Goal: Task Accomplishment & Management: Manage account settings

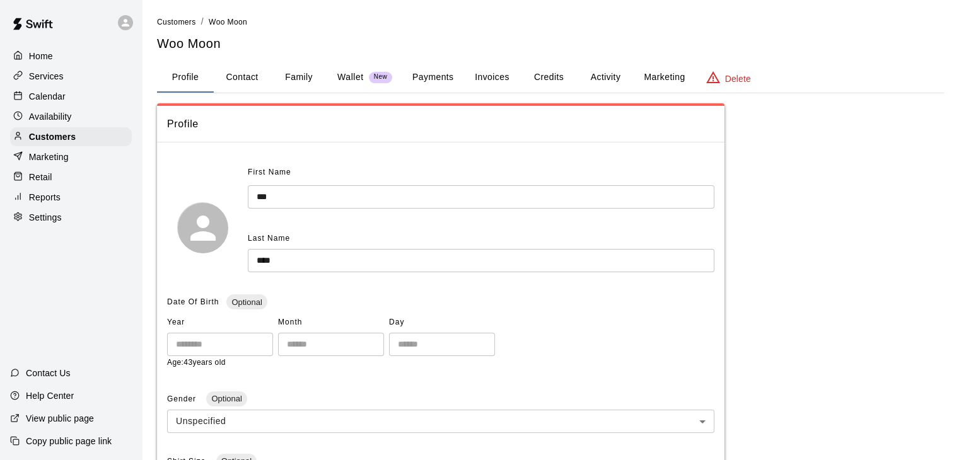
click at [78, 90] on div "Calendar" at bounding box center [71, 96] width 122 height 19
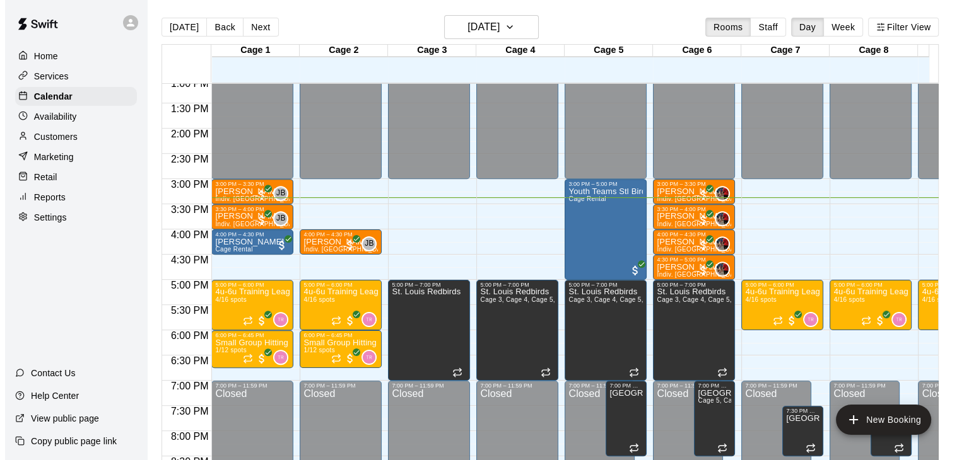
scroll to position [655, 0]
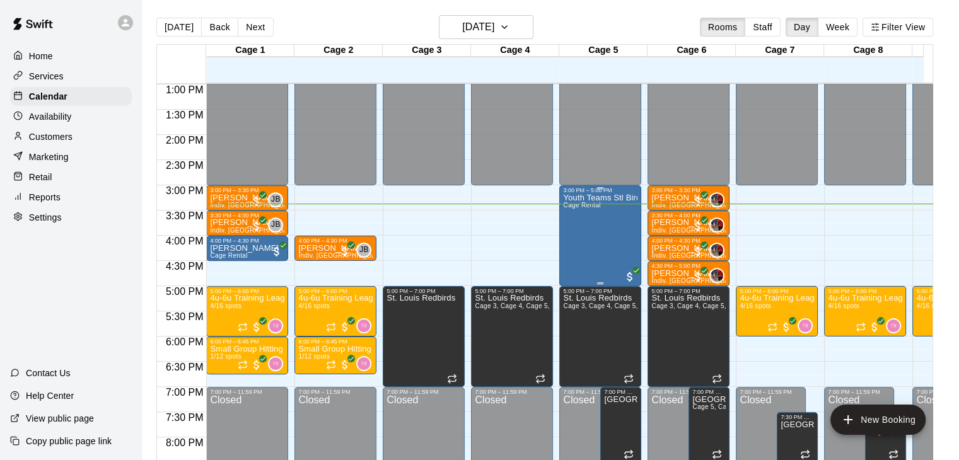
click at [595, 205] on span "Cage Rental" at bounding box center [581, 205] width 37 height 7
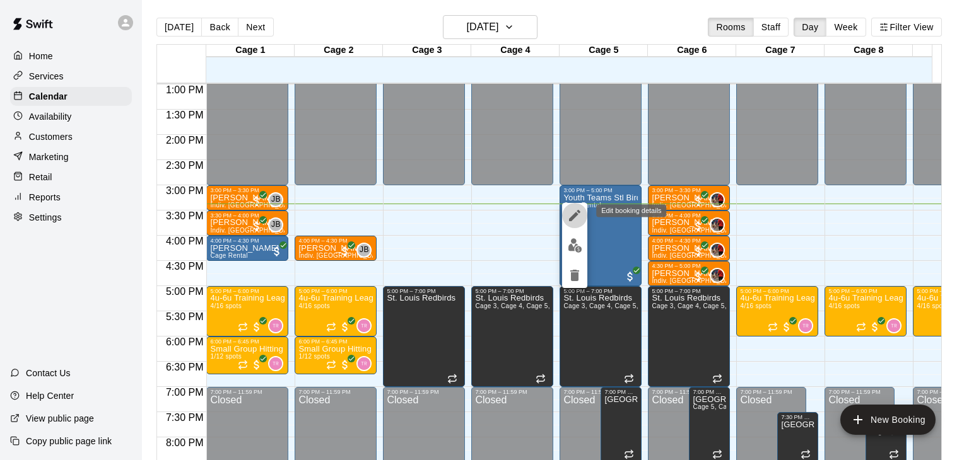
click at [580, 216] on icon "edit" at bounding box center [574, 215] width 15 height 15
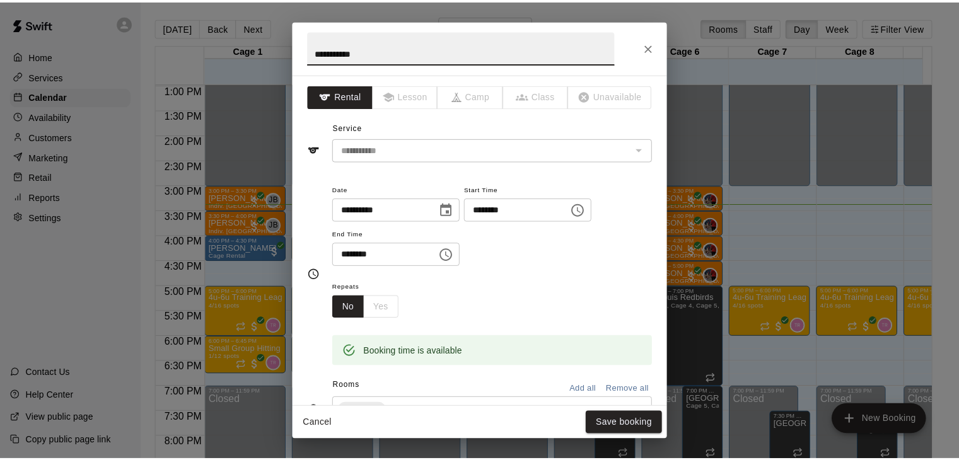
scroll to position [342, 0]
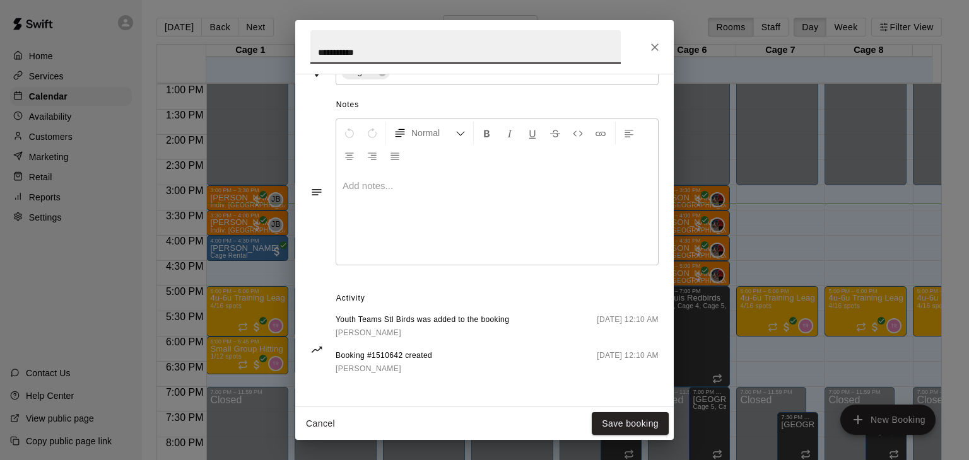
click at [653, 47] on icon "Close" at bounding box center [655, 48] width 8 height 8
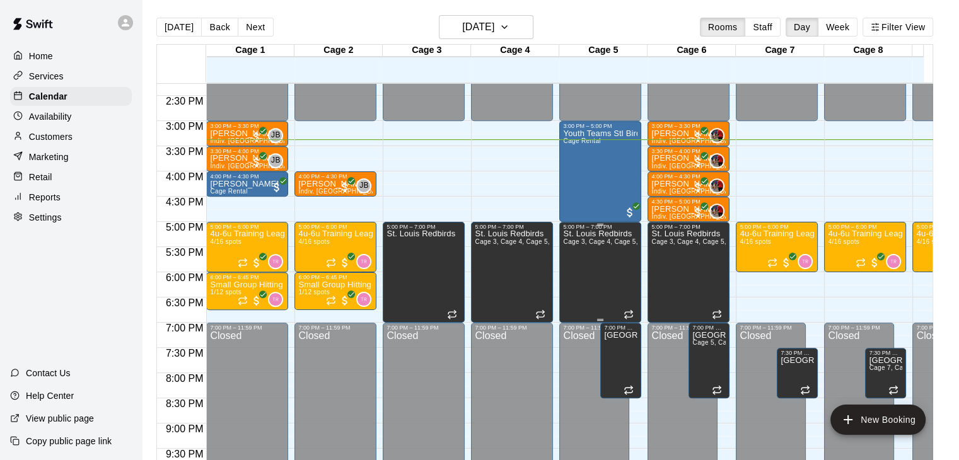
scroll to position [738, 0]
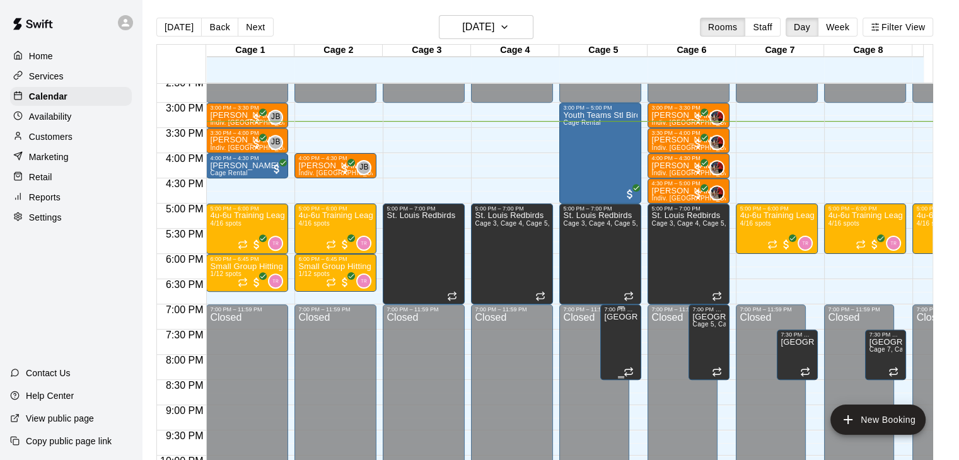
click at [618, 307] on div at bounding box center [621, 308] width 6 height 2
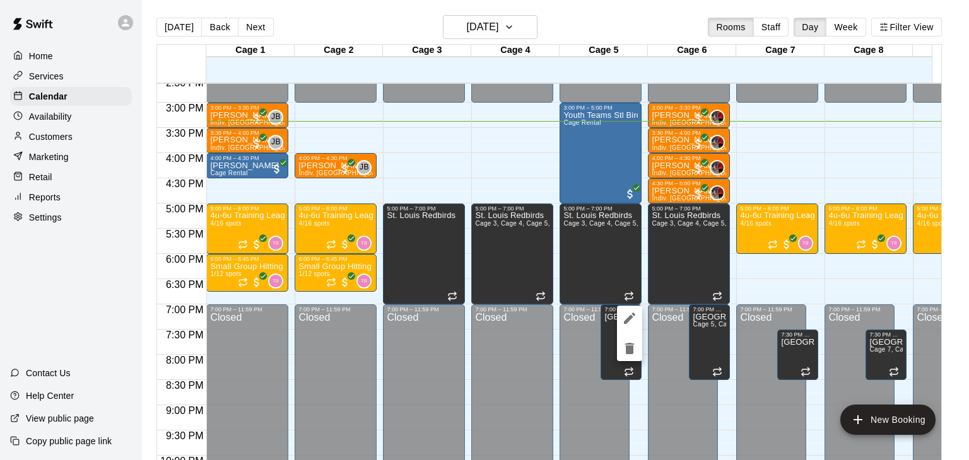
click at [617, 312] on div at bounding box center [629, 334] width 25 height 56
click at [611, 318] on div at bounding box center [484, 230] width 969 height 460
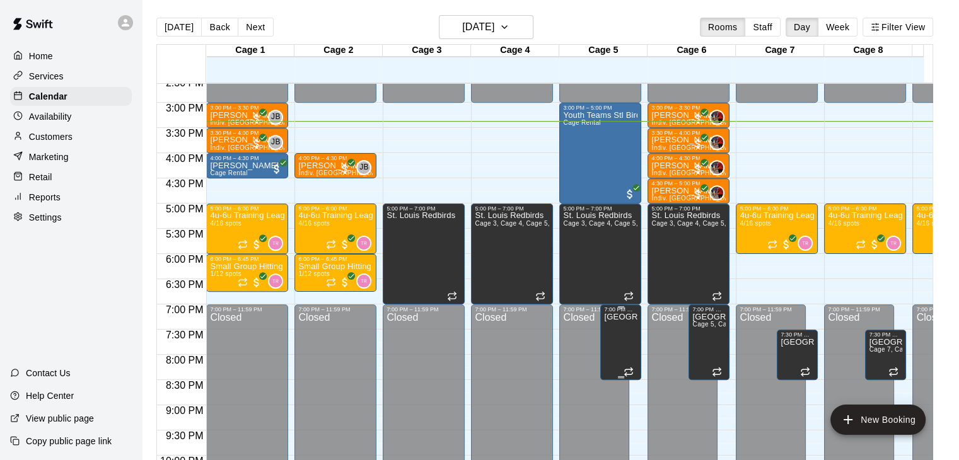
click at [614, 317] on p "[GEOGRAPHIC_DATA]" at bounding box center [620, 317] width 33 height 0
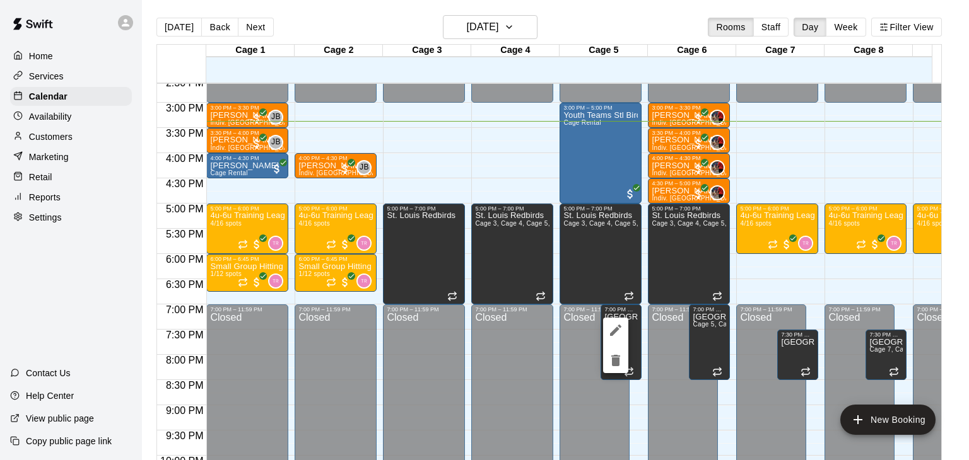
click at [618, 373] on div at bounding box center [484, 230] width 969 height 460
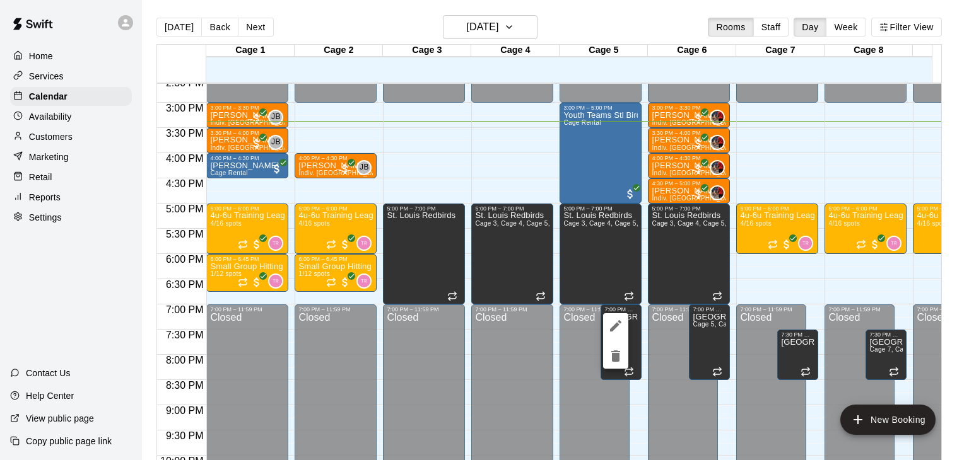
click at [613, 348] on button "delete" at bounding box center [615, 356] width 25 height 25
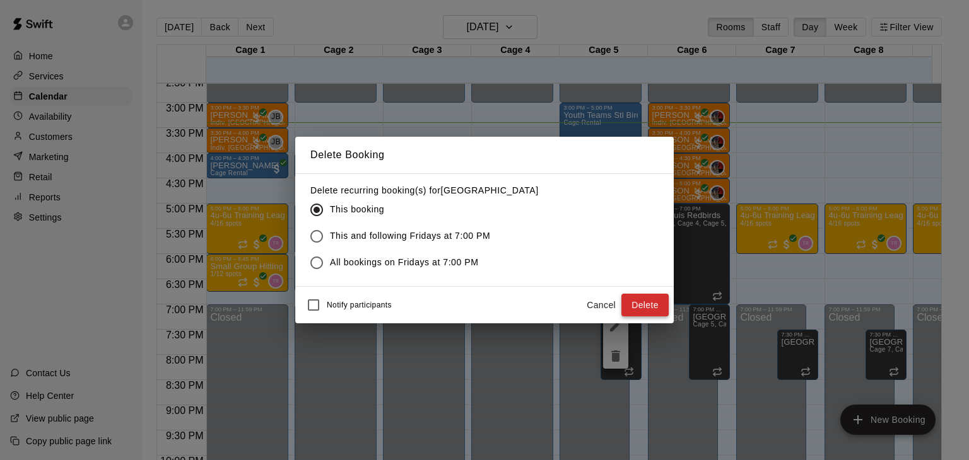
click at [646, 309] on button "Delete" at bounding box center [644, 305] width 47 height 23
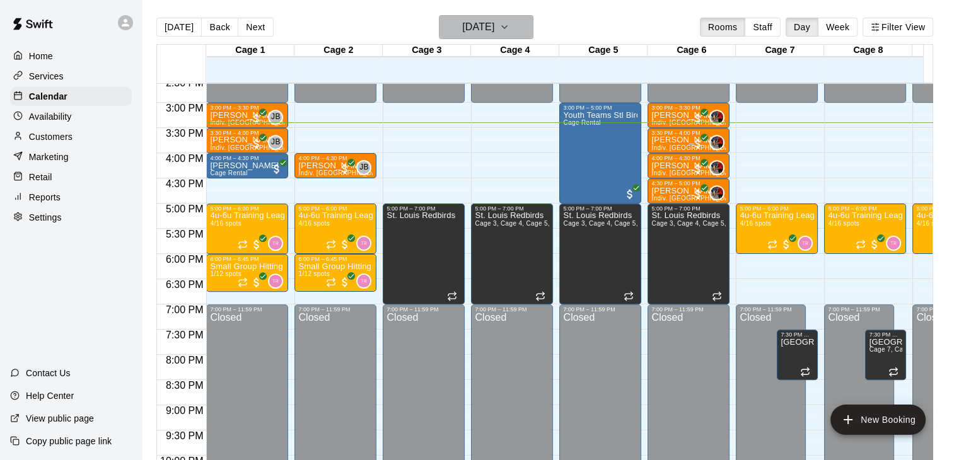
click at [494, 19] on h6 "[DATE]" at bounding box center [478, 27] width 32 height 18
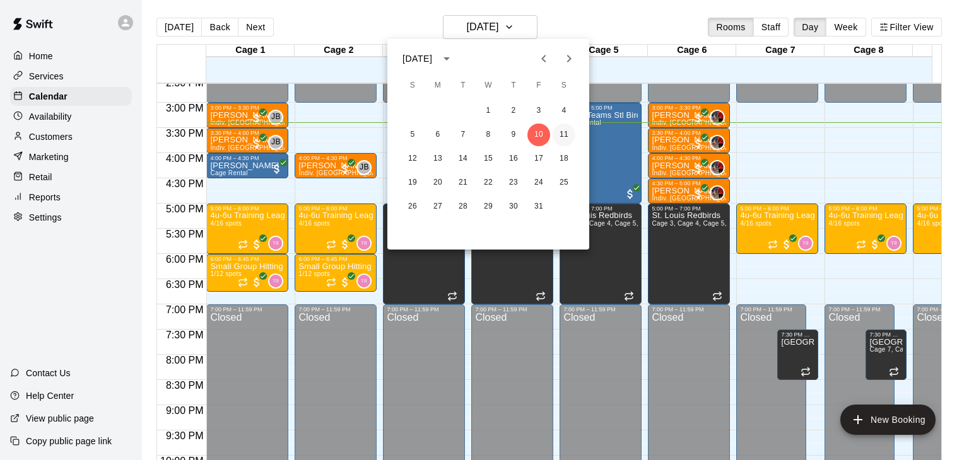
click at [558, 139] on button "11" at bounding box center [563, 135] width 23 height 23
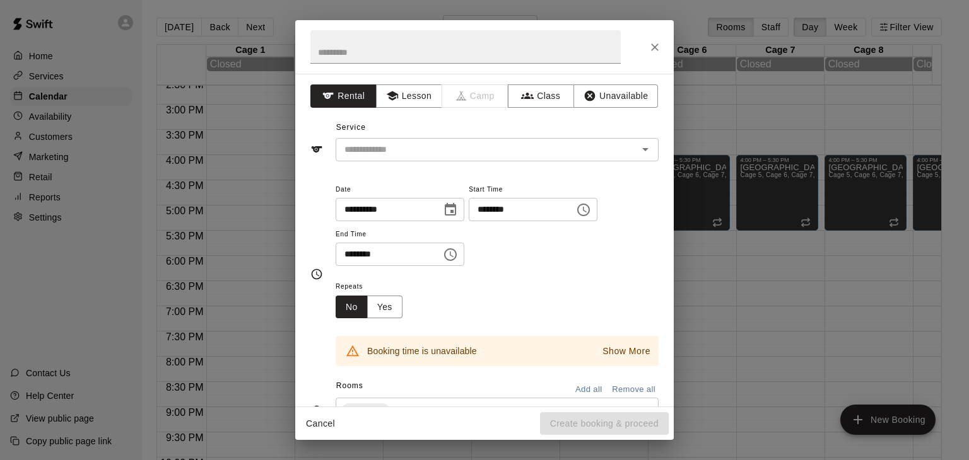
click at [598, 168] on div "**********" at bounding box center [484, 240] width 378 height 333
click at [653, 47] on icon "Close" at bounding box center [654, 47] width 13 height 13
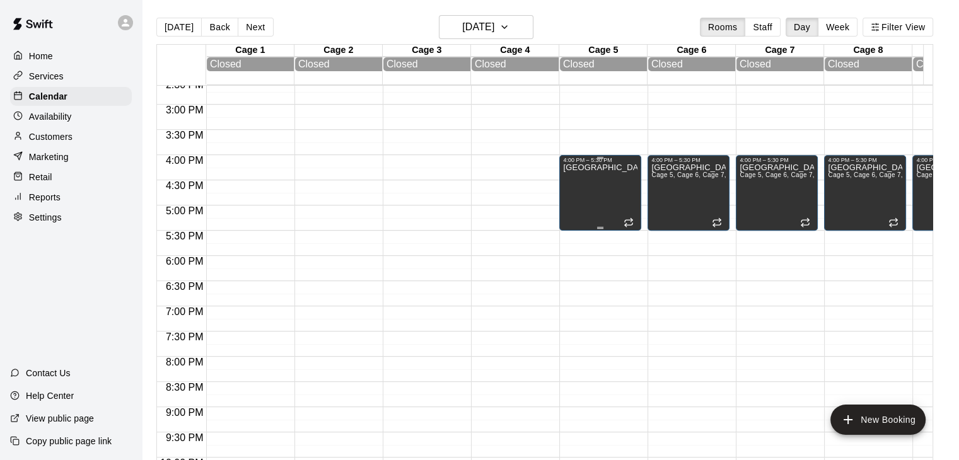
click at [613, 189] on div "[GEOGRAPHIC_DATA]" at bounding box center [600, 393] width 74 height 460
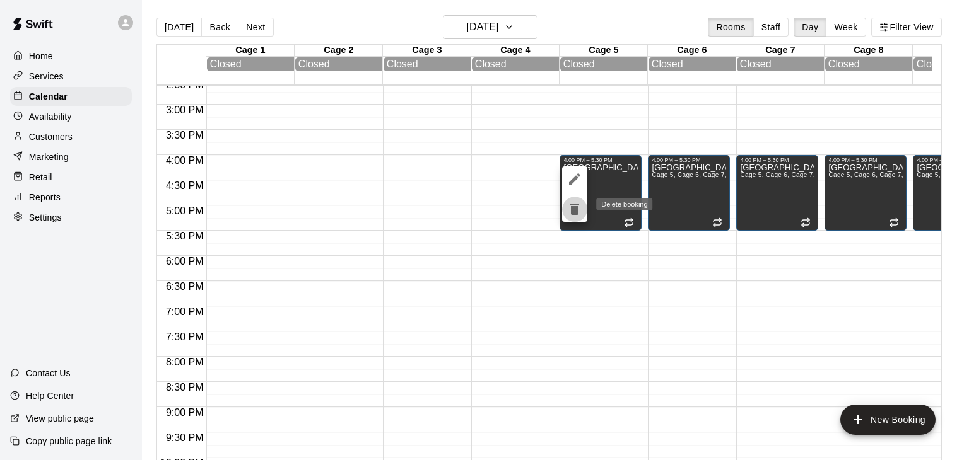
click at [576, 220] on button "delete" at bounding box center [574, 209] width 25 height 25
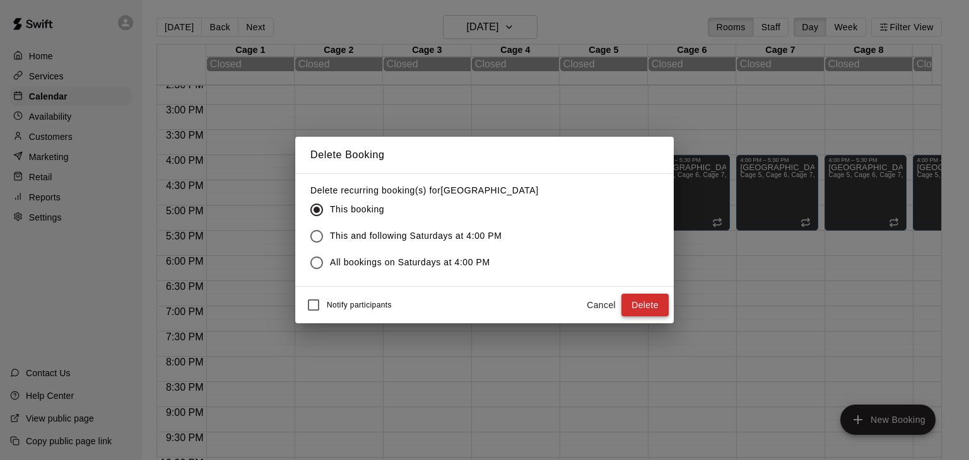
click at [655, 308] on button "Delete" at bounding box center [644, 305] width 47 height 23
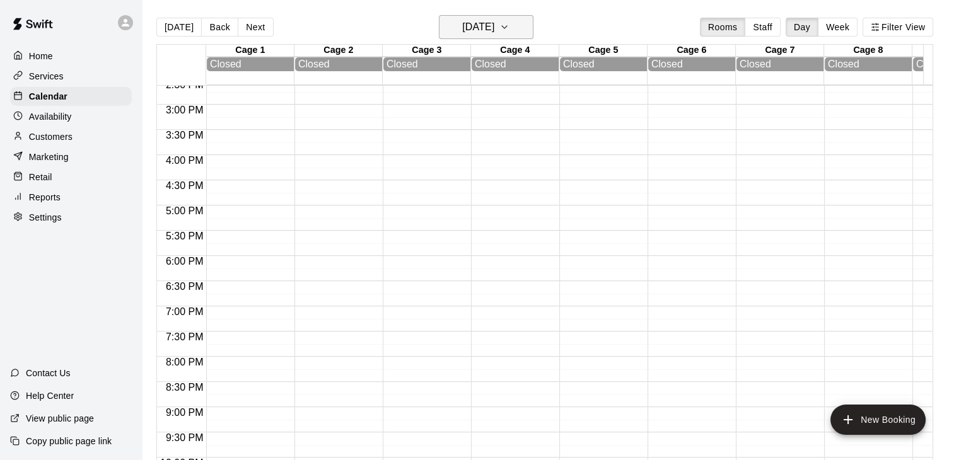
click at [494, 26] on h6 "[DATE]" at bounding box center [478, 27] width 32 height 18
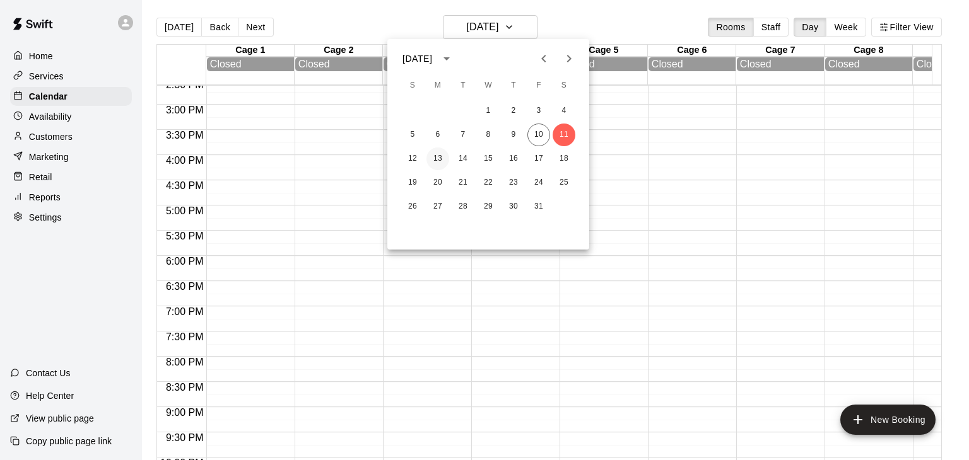
click at [443, 157] on button "13" at bounding box center [437, 159] width 23 height 23
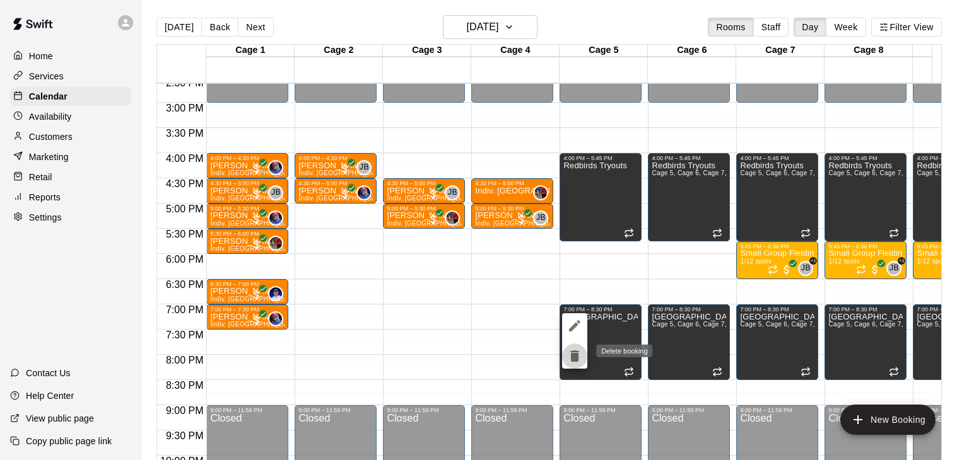
click at [580, 359] on icon "delete" at bounding box center [574, 356] width 15 height 15
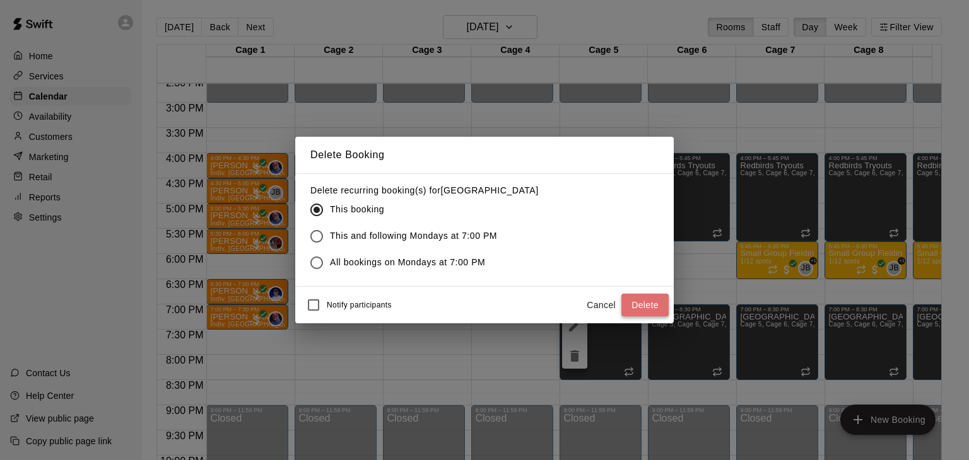
click at [653, 310] on button "Delete" at bounding box center [644, 305] width 47 height 23
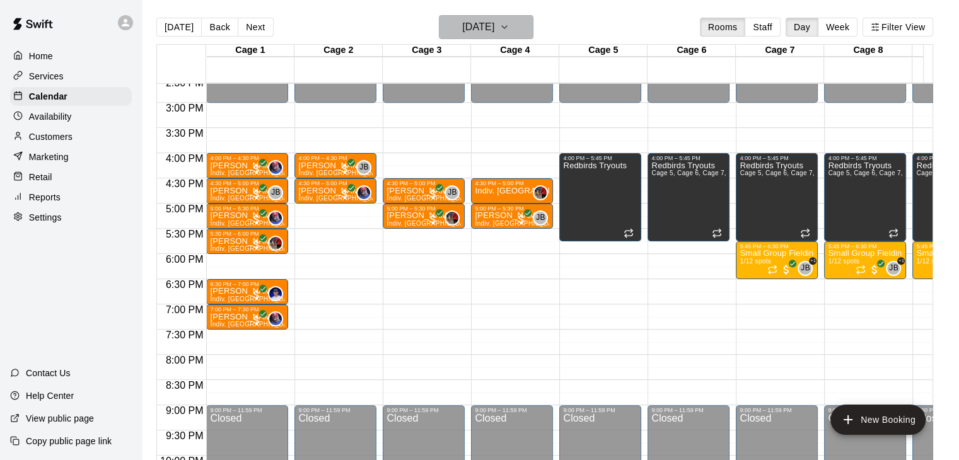
click at [462, 28] on h6 "[DATE]" at bounding box center [478, 27] width 32 height 18
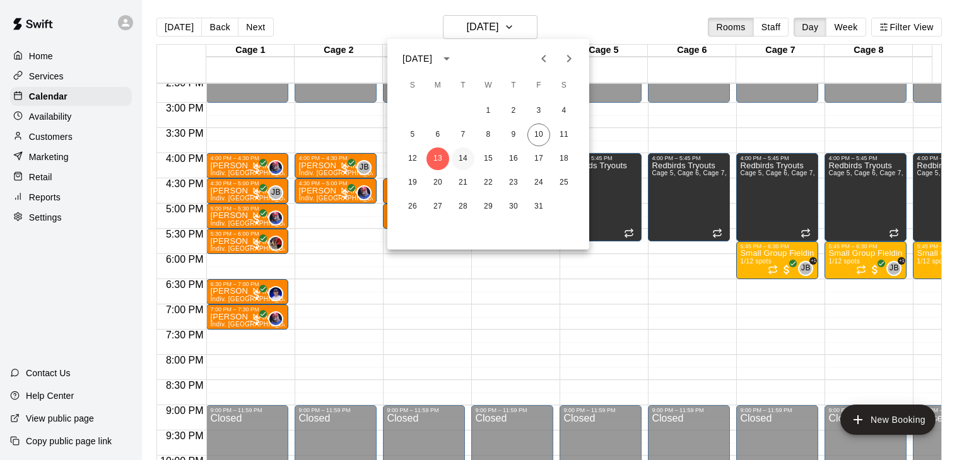
click at [463, 162] on button "14" at bounding box center [463, 159] width 23 height 23
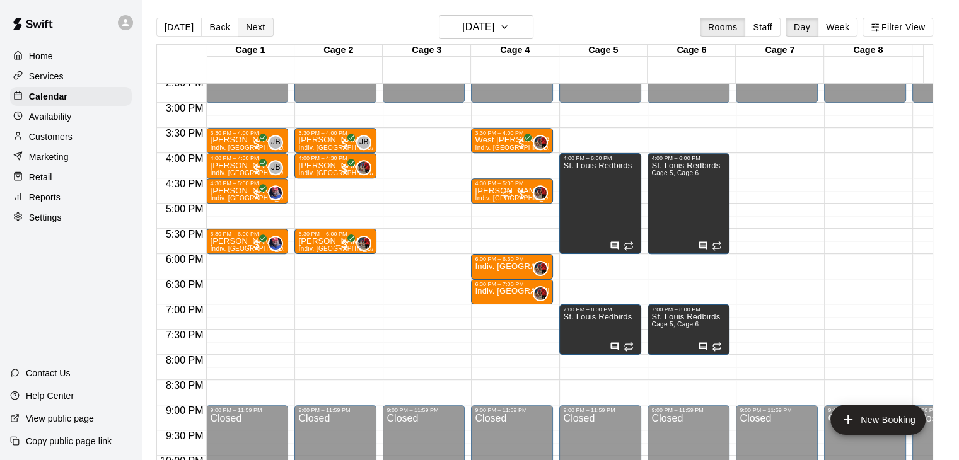
click at [245, 26] on button "Next" at bounding box center [255, 27] width 35 height 19
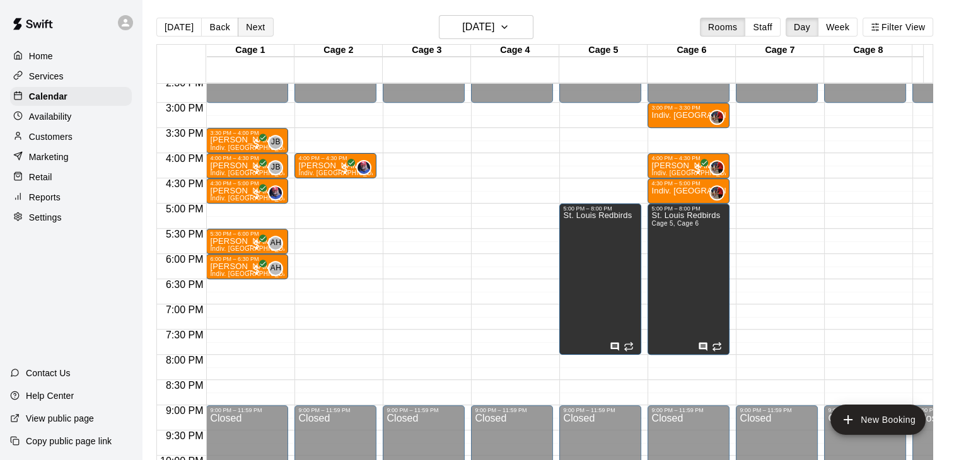
click at [245, 26] on button "Next" at bounding box center [255, 27] width 35 height 19
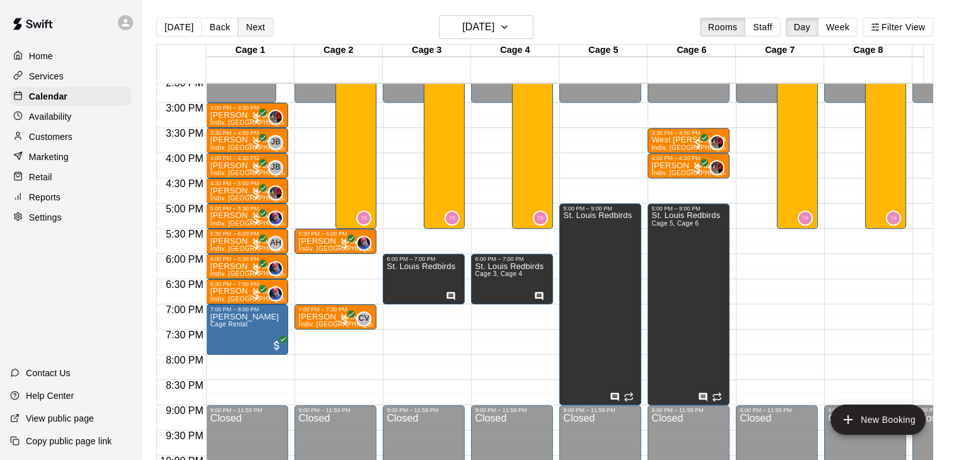
click at [243, 28] on button "Next" at bounding box center [255, 27] width 35 height 19
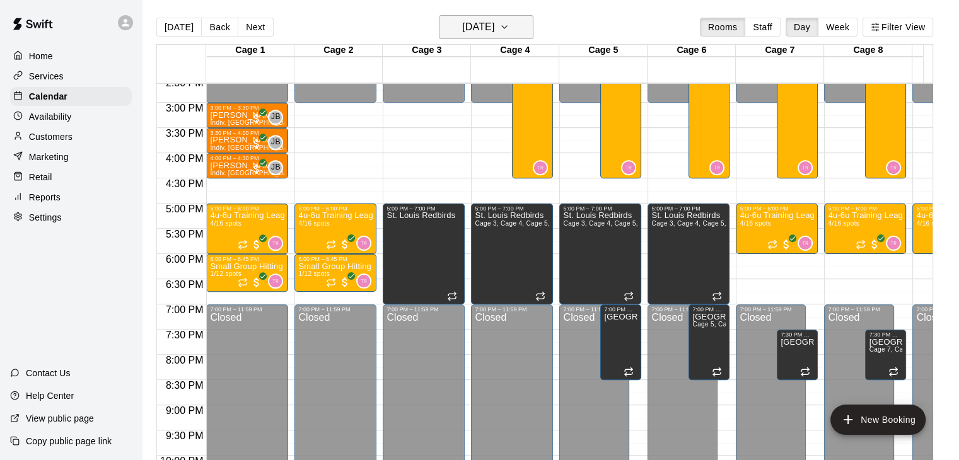
click at [510, 28] on icon "button" at bounding box center [505, 27] width 10 height 15
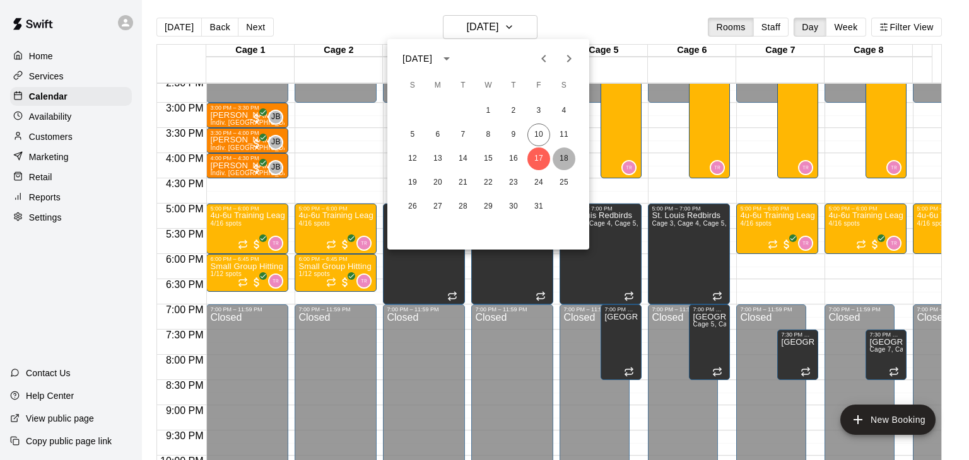
click at [564, 151] on button "18" at bounding box center [563, 159] width 23 height 23
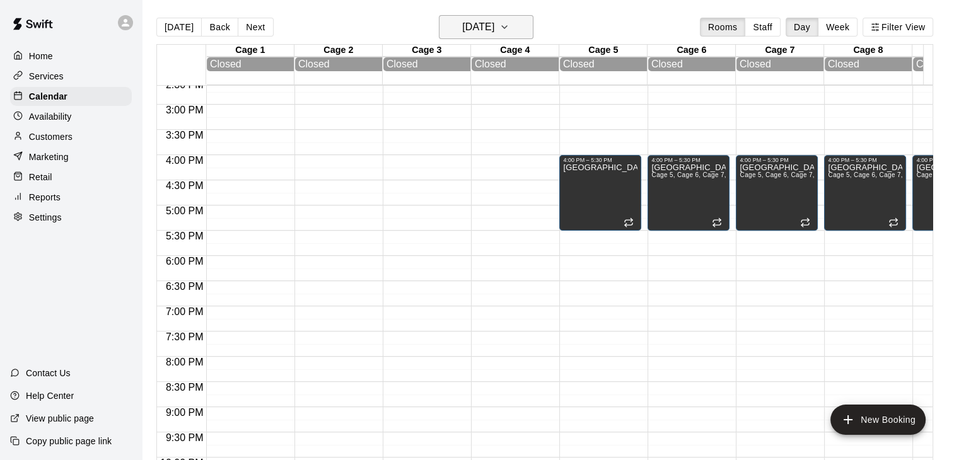
click at [484, 21] on h6 "[DATE]" at bounding box center [478, 27] width 32 height 18
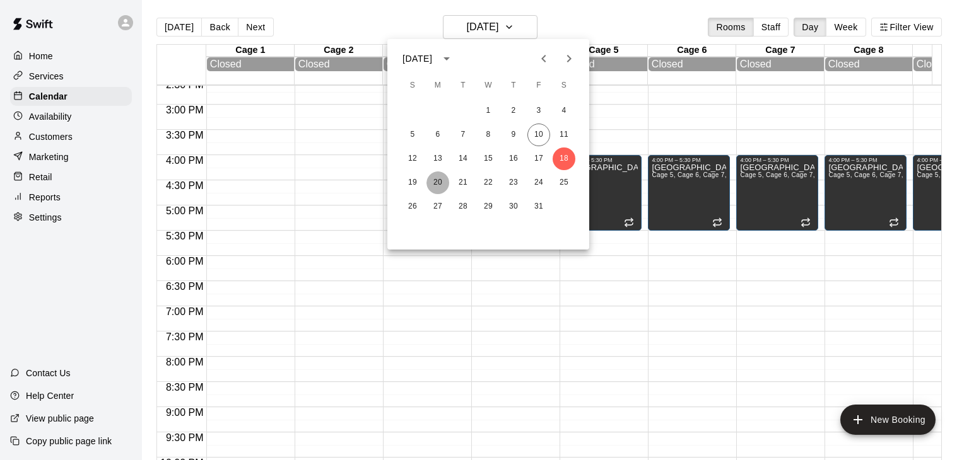
click at [440, 182] on button "20" at bounding box center [437, 183] width 23 height 23
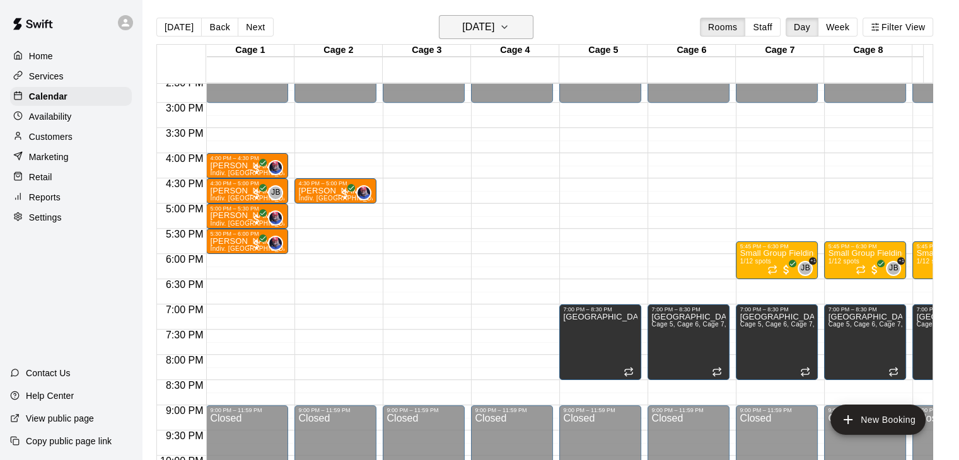
click at [475, 16] on button "[DATE]" at bounding box center [486, 27] width 95 height 24
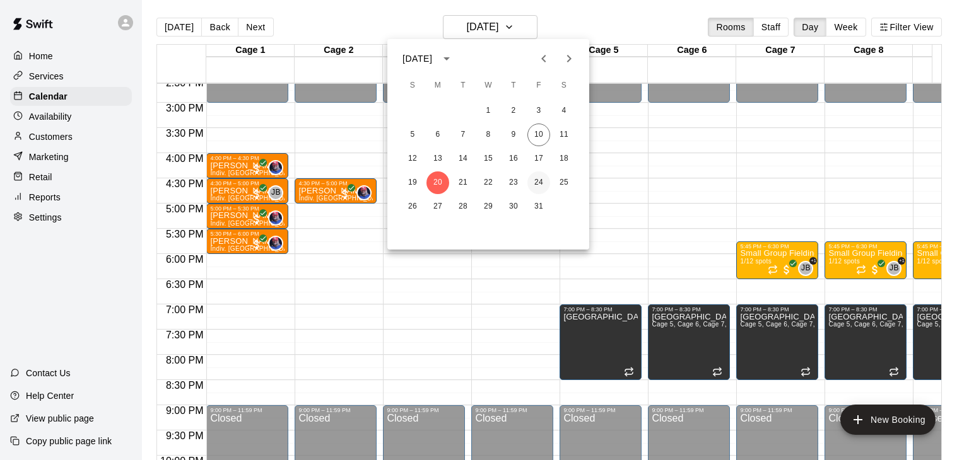
click at [530, 185] on button "24" at bounding box center [538, 183] width 23 height 23
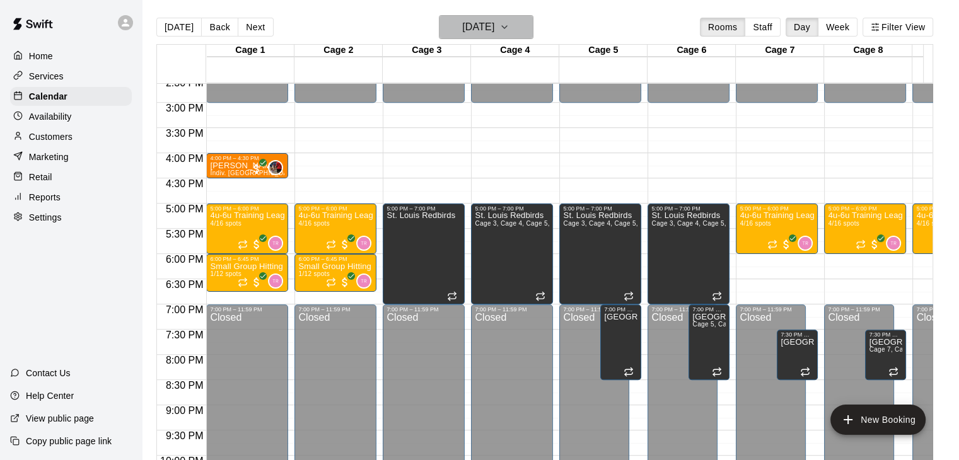
click at [512, 15] on button "[DATE]" at bounding box center [486, 27] width 95 height 24
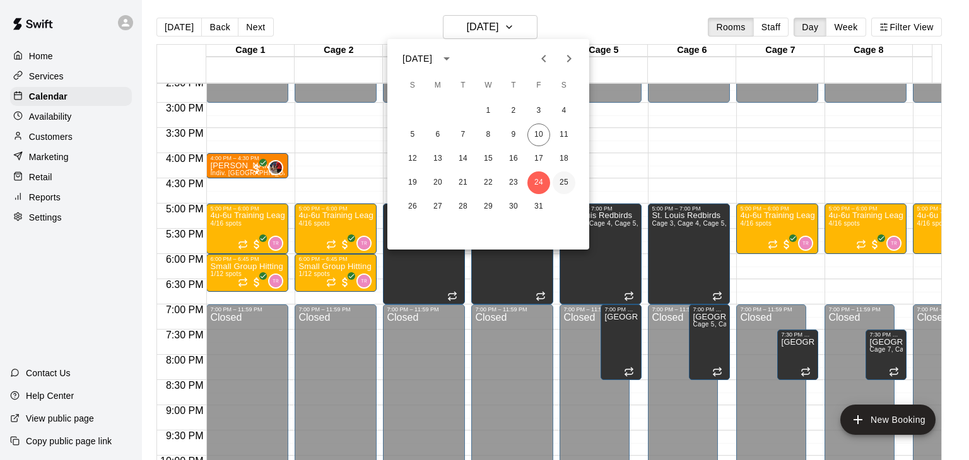
click at [561, 177] on button "25" at bounding box center [563, 183] width 23 height 23
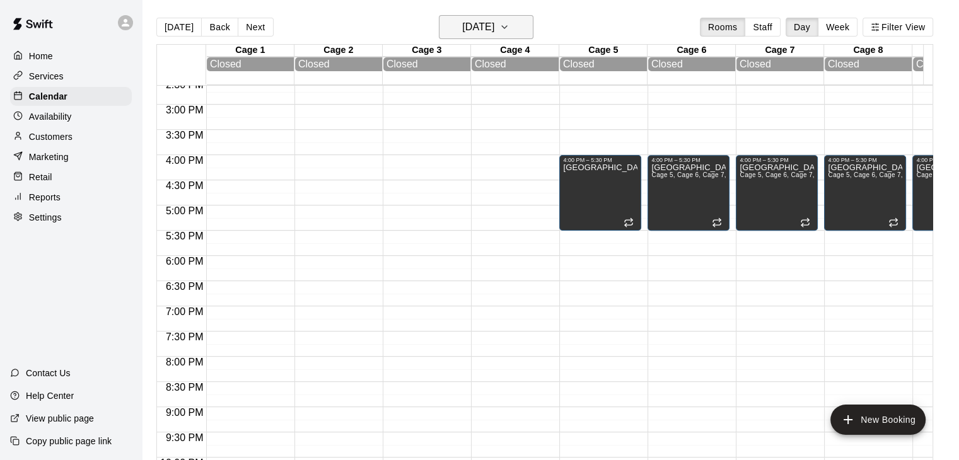
click at [510, 30] on icon "button" at bounding box center [505, 27] width 10 height 15
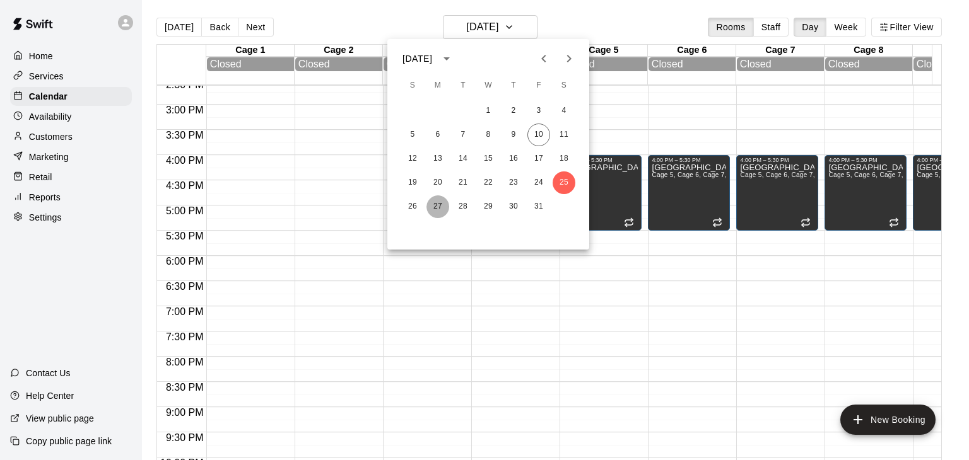
click at [433, 212] on button "27" at bounding box center [437, 207] width 23 height 23
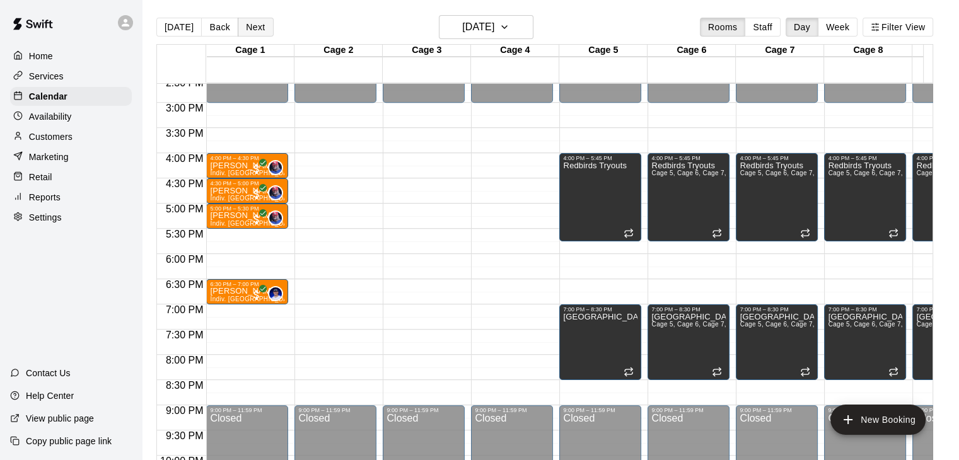
click at [247, 28] on button "Next" at bounding box center [255, 27] width 35 height 19
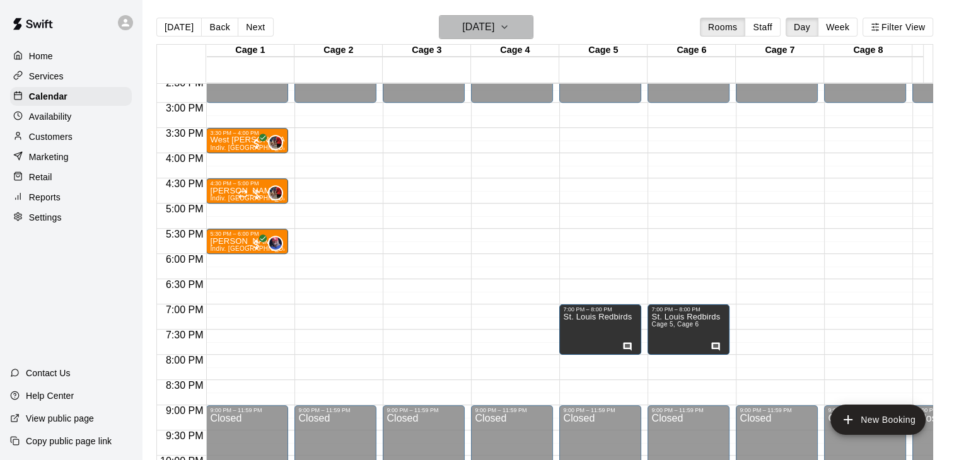
click at [494, 28] on h6 "[DATE]" at bounding box center [478, 27] width 32 height 18
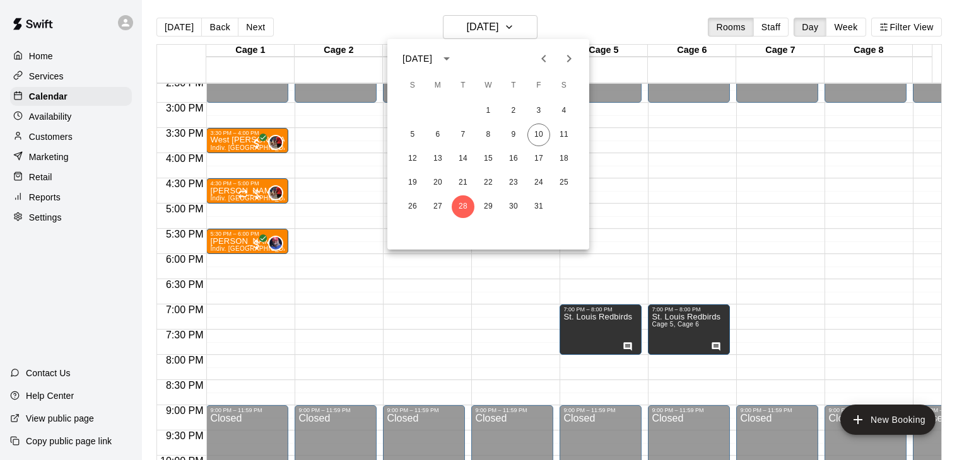
click at [566, 57] on icon "Next month" at bounding box center [568, 58] width 15 height 15
click at [565, 119] on button "1" at bounding box center [563, 111] width 23 height 23
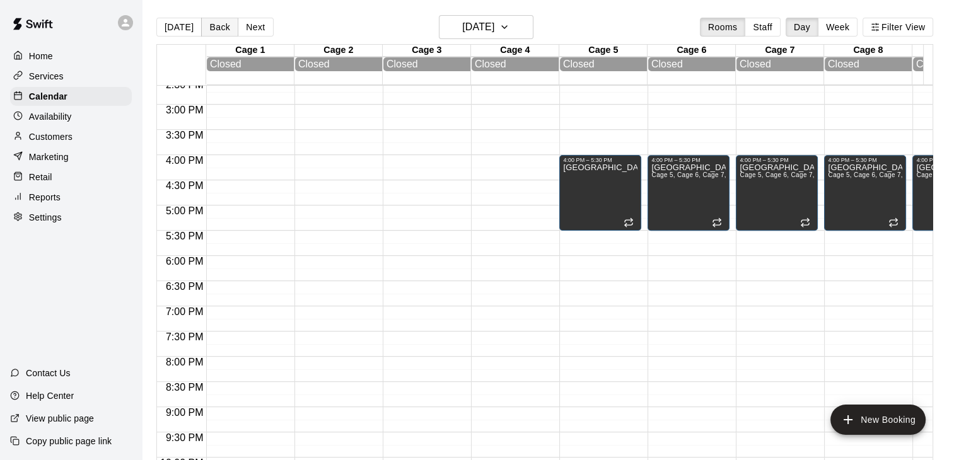
click at [213, 31] on button "Back" at bounding box center [219, 27] width 37 height 19
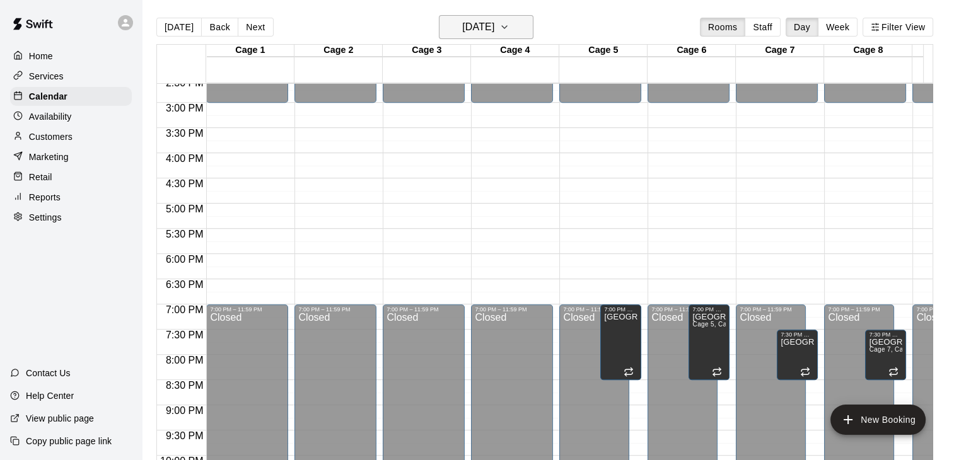
click at [494, 28] on h6 "[DATE]" at bounding box center [478, 27] width 32 height 18
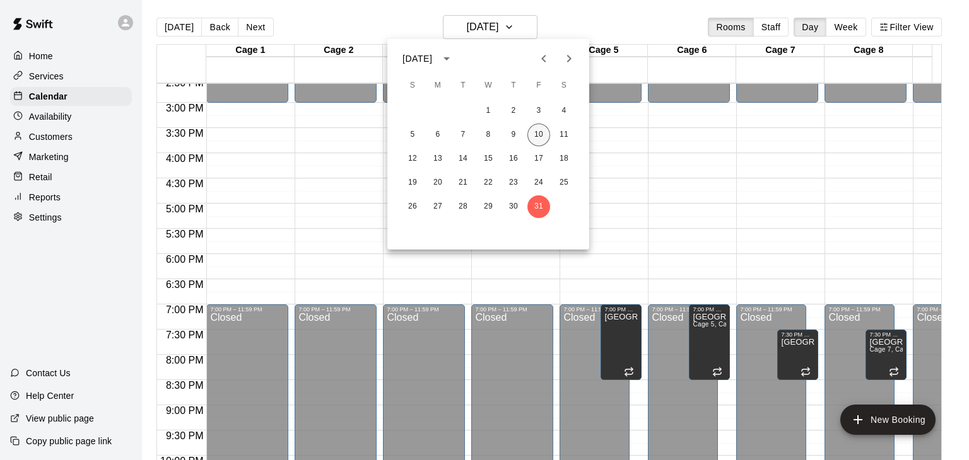
click at [541, 136] on button "10" at bounding box center [538, 135] width 23 height 23
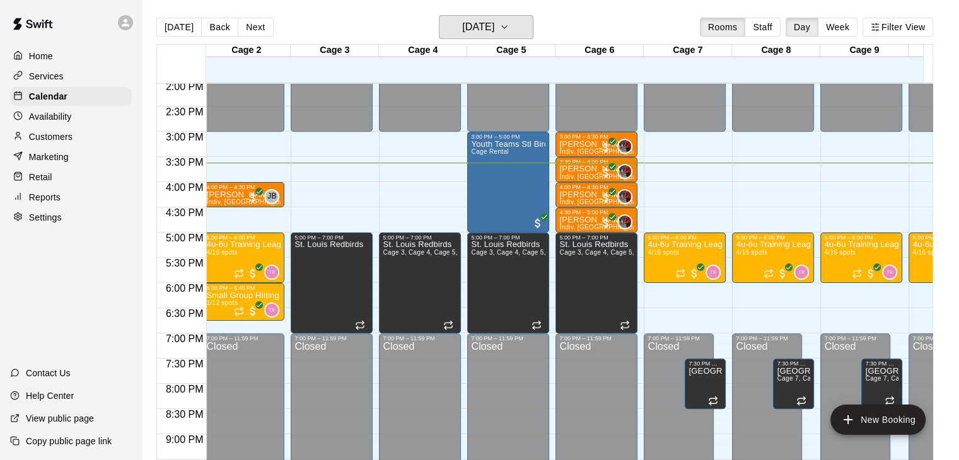
scroll to position [709, 93]
